Goal: Transaction & Acquisition: Download file/media

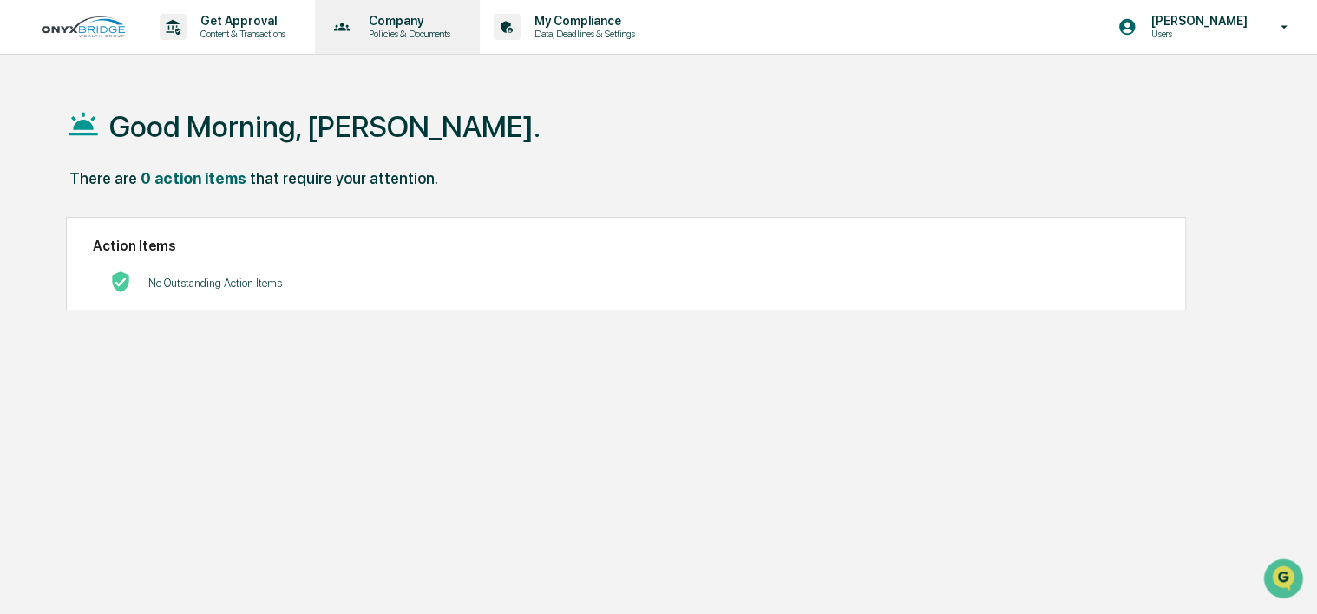
click at [409, 23] on p "Company" at bounding box center [407, 21] width 104 height 14
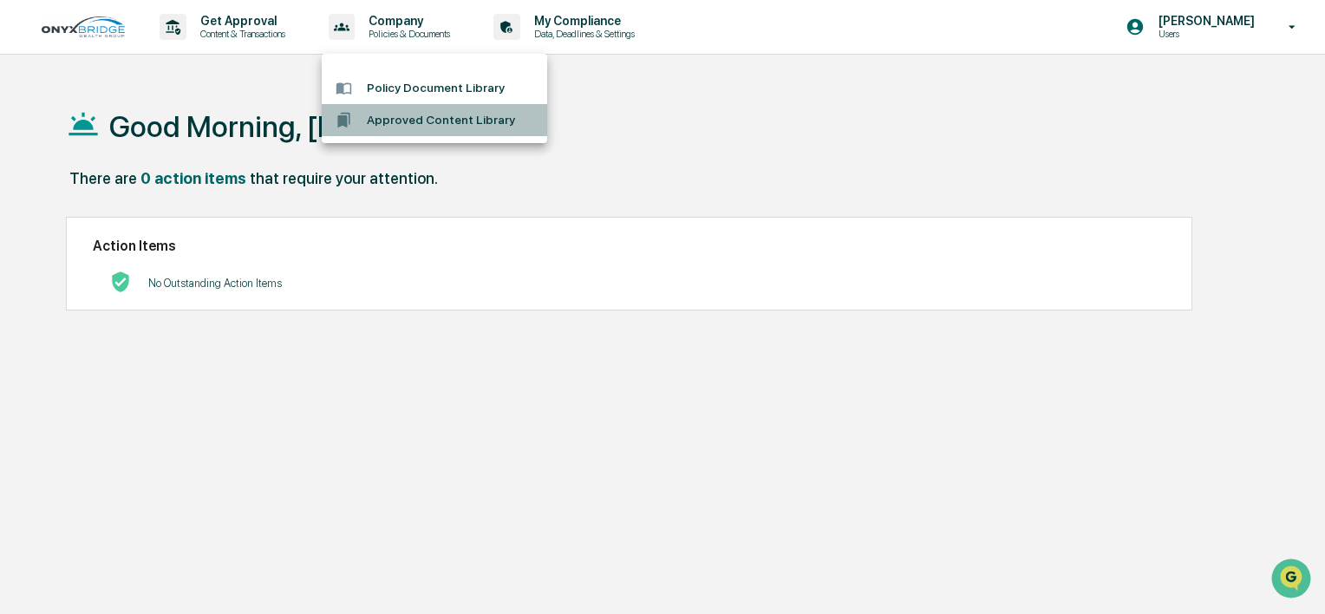
click at [432, 115] on li "Approved Content Library" at bounding box center [435, 120] width 226 height 32
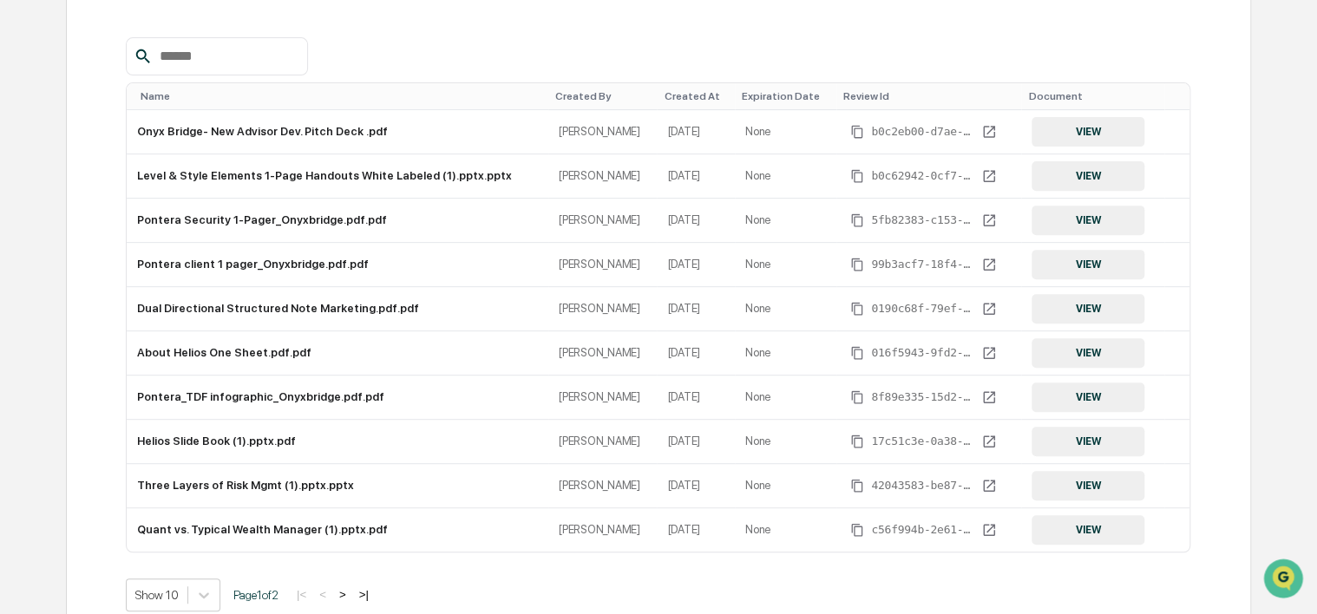
scroll to position [260, 0]
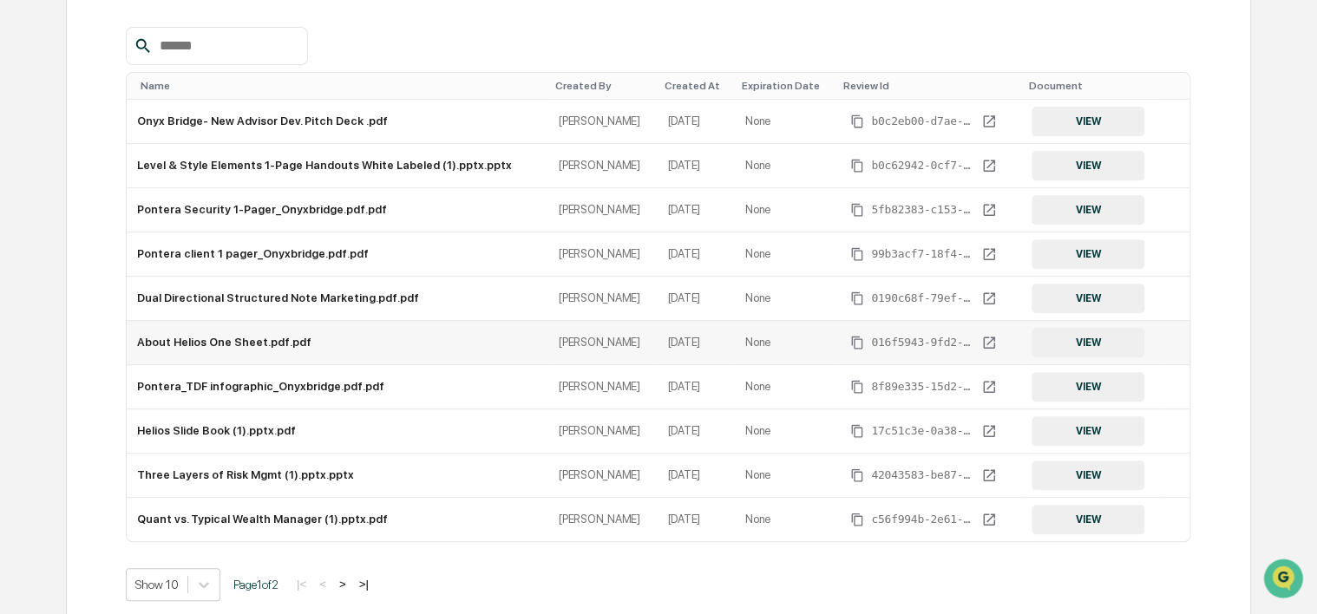
click at [1072, 340] on button "VIEW" at bounding box center [1087, 342] width 113 height 29
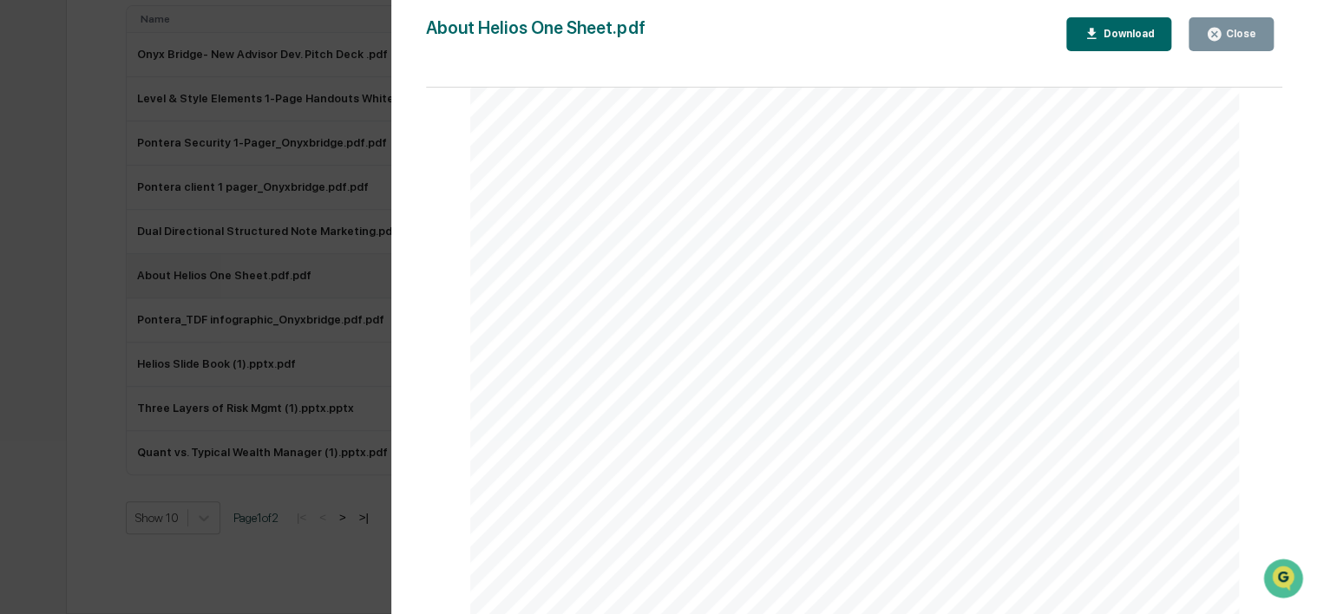
scroll to position [0, 0]
click at [1122, 24] on button "Download" at bounding box center [1119, 34] width 106 height 34
click at [1240, 31] on div "Close" at bounding box center [1239, 34] width 34 height 12
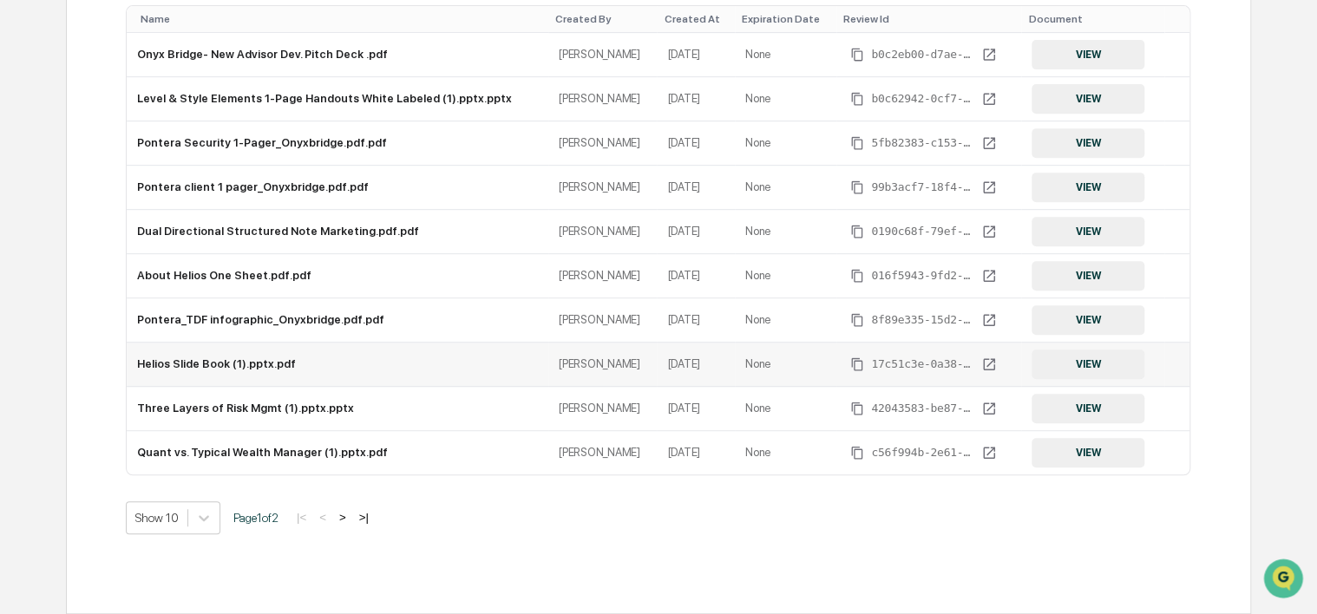
click at [1076, 357] on button "VIEW" at bounding box center [1087, 364] width 113 height 29
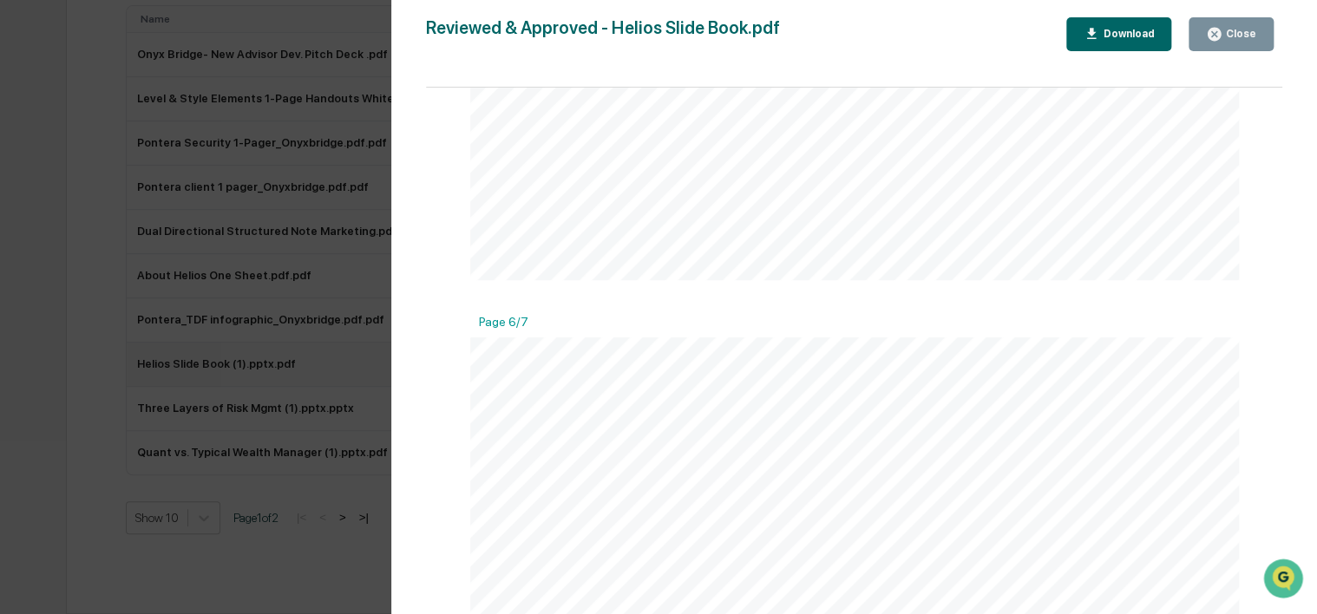
scroll to position [5020, 0]
click at [1119, 26] on div "Download" at bounding box center [1118, 34] width 71 height 16
click at [1240, 29] on div "Close" at bounding box center [1239, 34] width 34 height 12
